Goal: Information Seeking & Learning: Learn about a topic

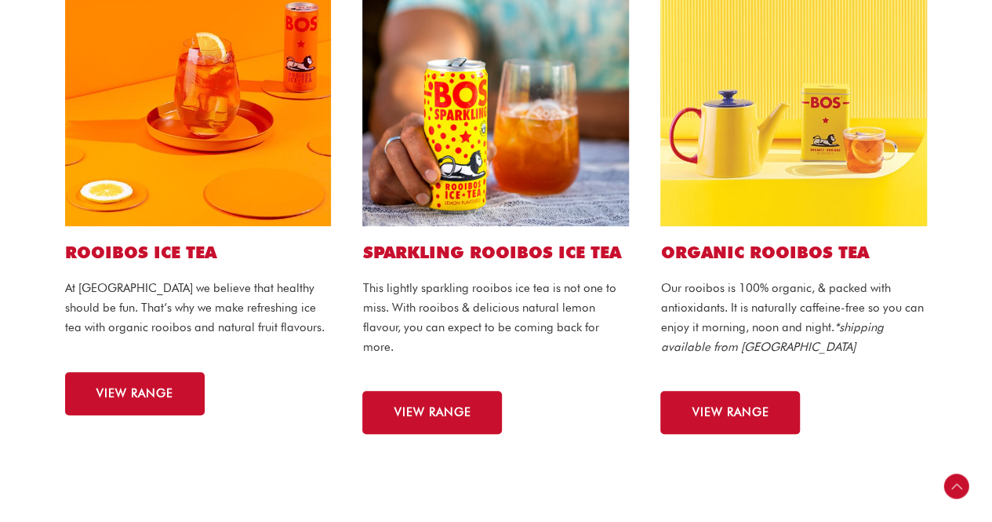
scroll to position [628, 0]
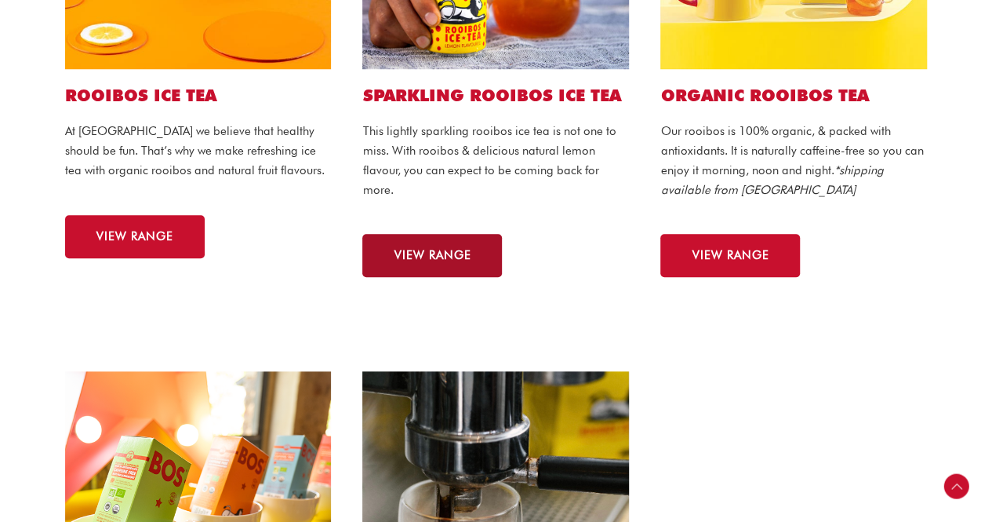
click at [438, 258] on span "VIEW RANGE" at bounding box center [432, 255] width 77 height 12
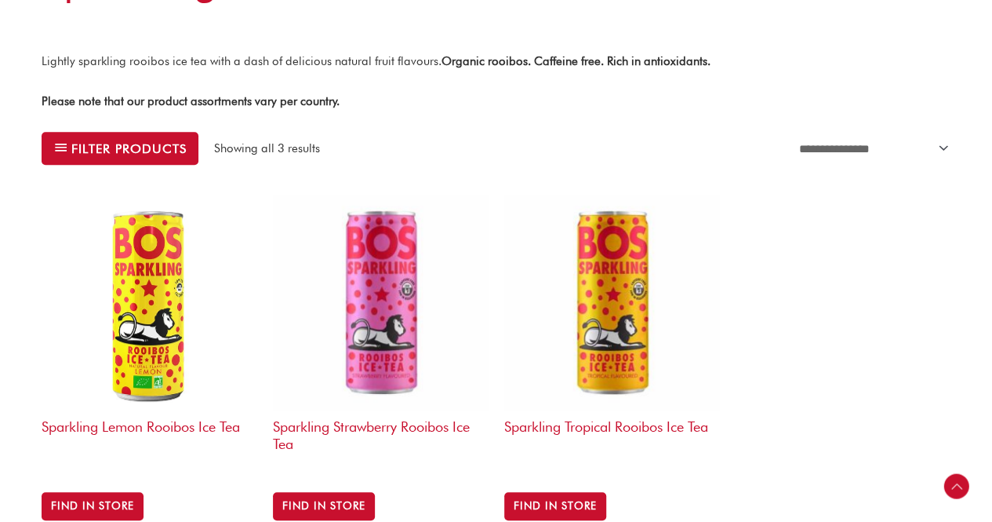
scroll to position [471, 0]
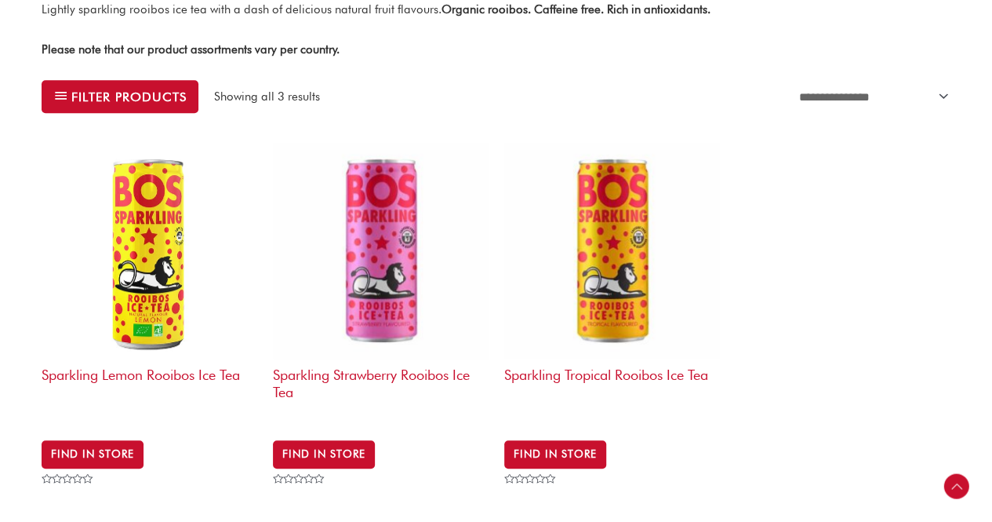
click at [394, 375] on h2 "Sparkling Strawberry Rooibos Ice Tea" at bounding box center [381, 389] width 216 height 60
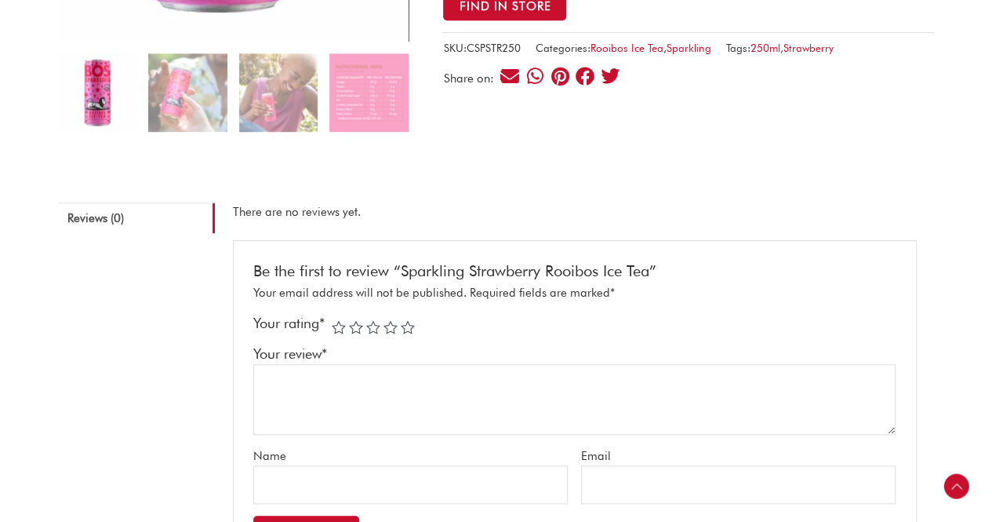
scroll to position [314, 0]
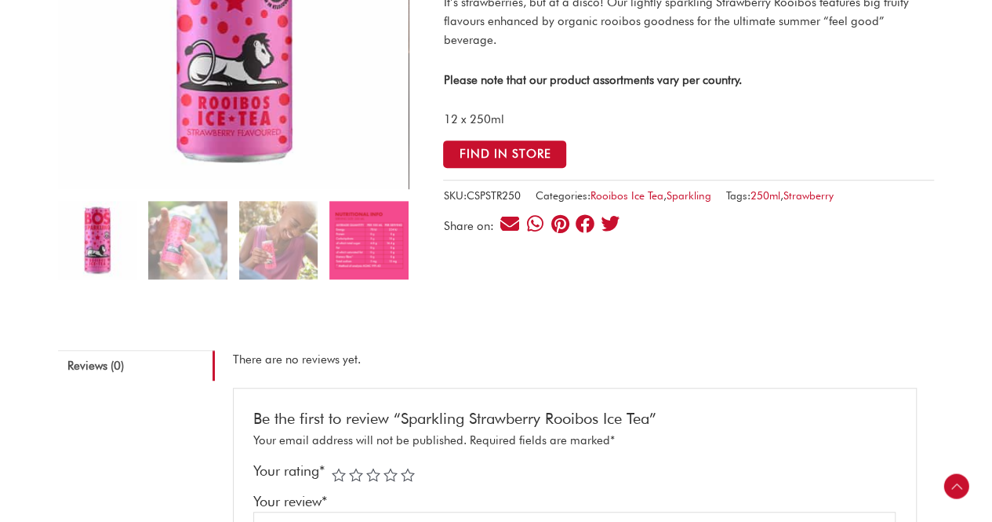
click at [370, 246] on img at bounding box center [368, 240] width 78 height 78
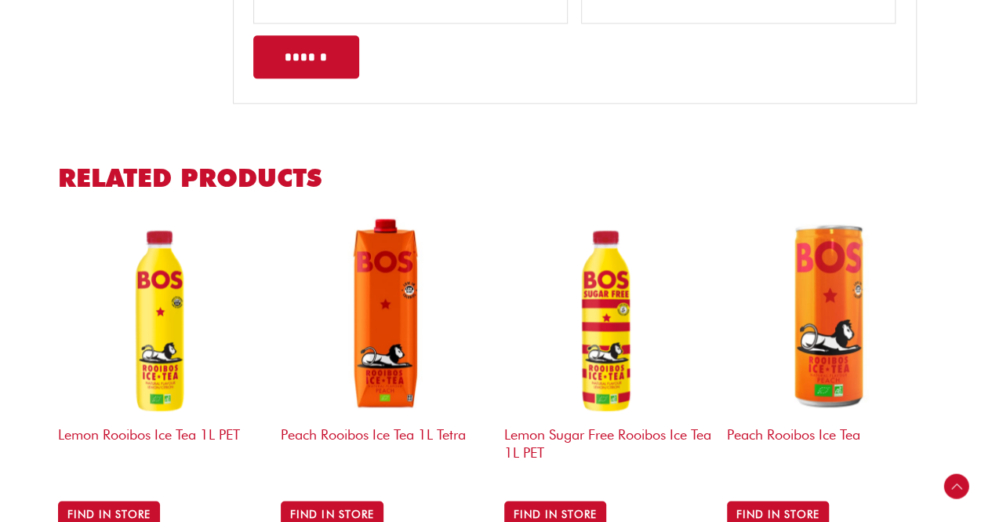
scroll to position [1098, 0]
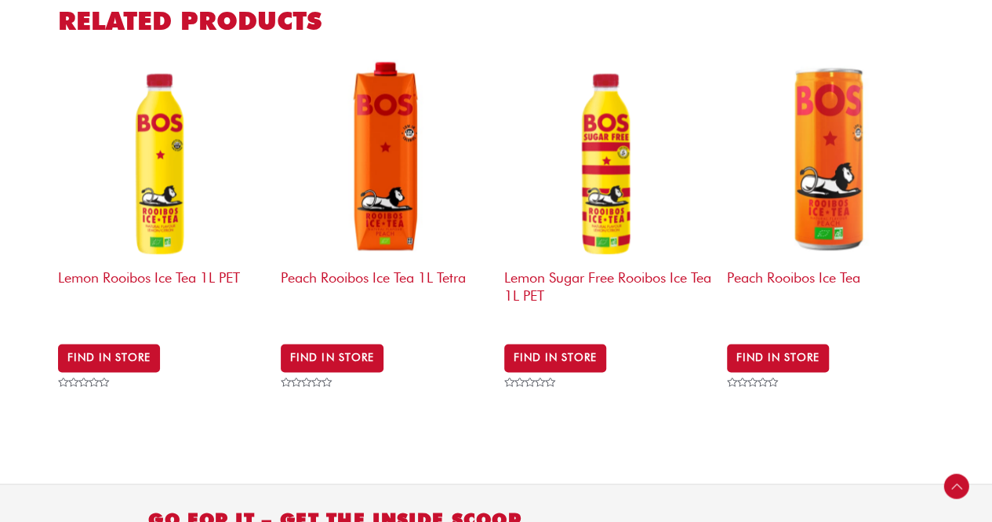
click at [786, 274] on h2 "Peach Rooibos Ice Tea" at bounding box center [830, 291] width 207 height 60
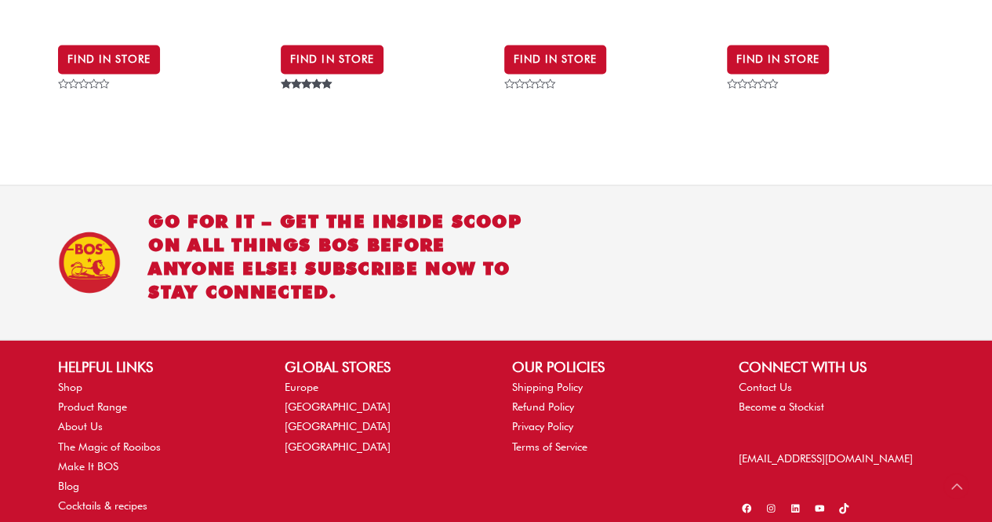
scroll to position [1454, 0]
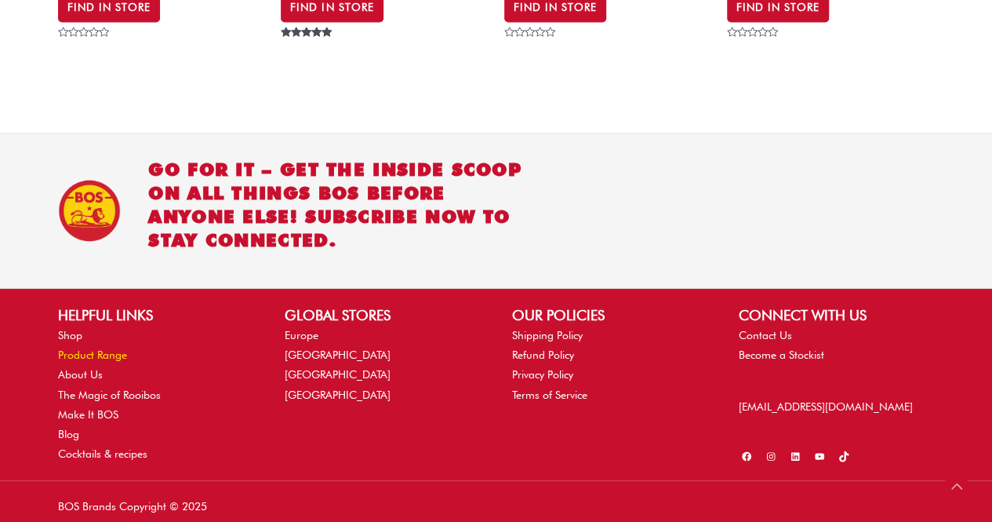
click at [98, 348] on link "Product Range" at bounding box center [92, 354] width 69 height 13
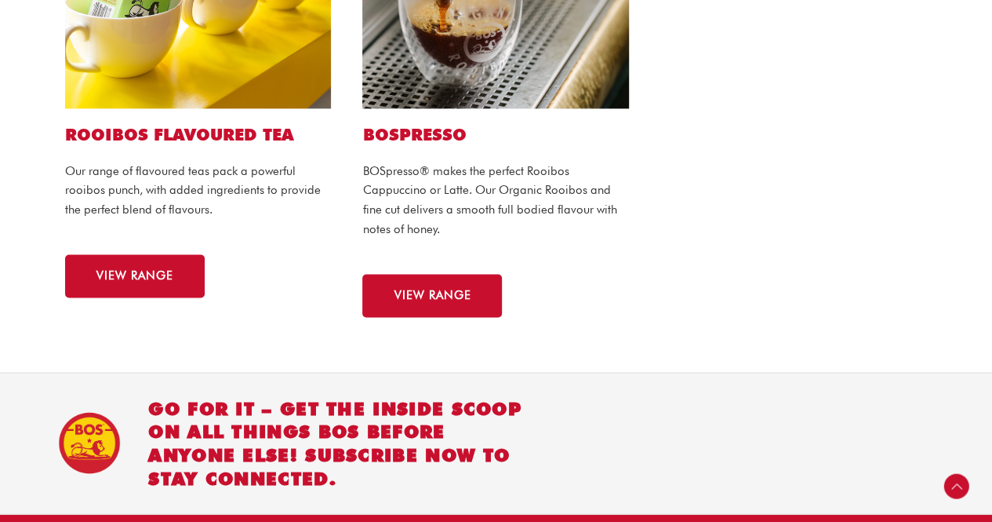
scroll to position [1177, 0]
